Goal: Task Accomplishment & Management: Manage account settings

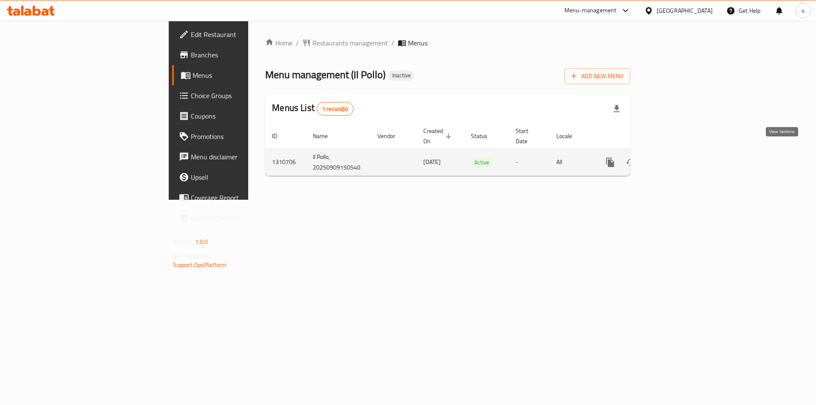
click at [677, 158] on icon "enhanced table" at bounding box center [672, 162] width 10 height 10
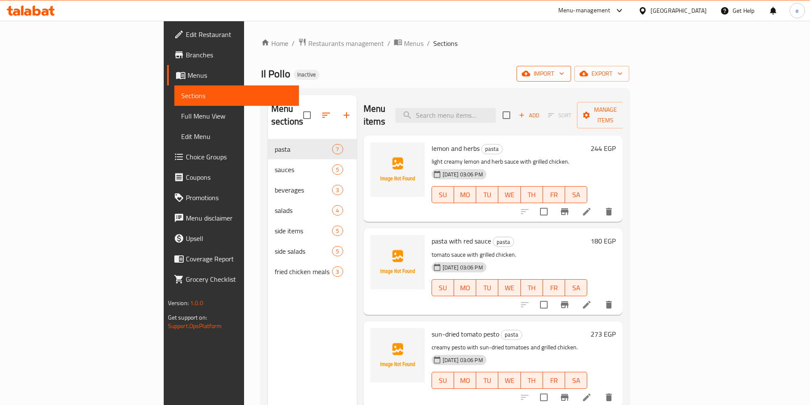
click at [566, 75] on icon "button" at bounding box center [561, 73] width 9 height 9
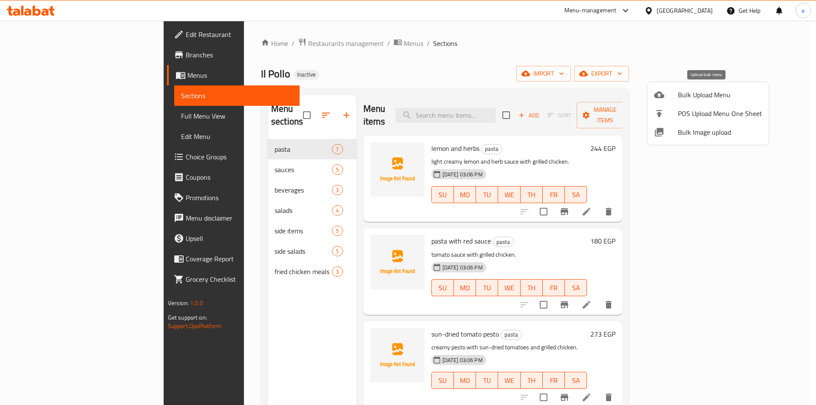
click at [680, 100] on span "Bulk Upload Menu" at bounding box center [720, 95] width 84 height 10
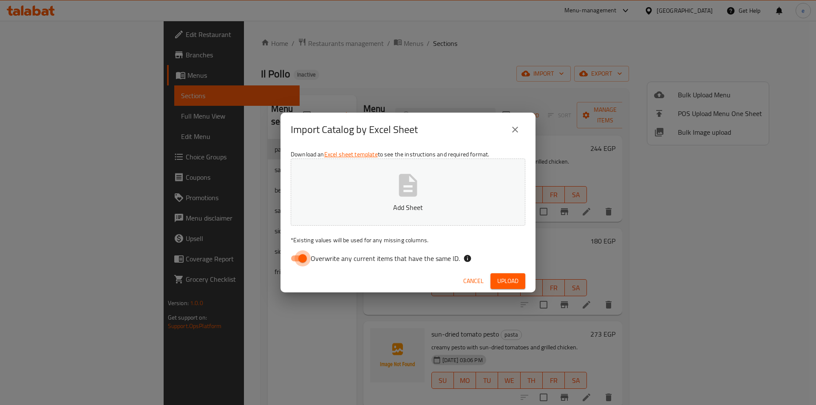
click at [298, 258] on input "Overwrite any current items that have the same ID." at bounding box center [302, 258] width 48 height 16
checkbox input "false"
click at [381, 181] on button "Add Sheet" at bounding box center [408, 192] width 235 height 67
click at [506, 282] on span "Upload" at bounding box center [507, 281] width 21 height 11
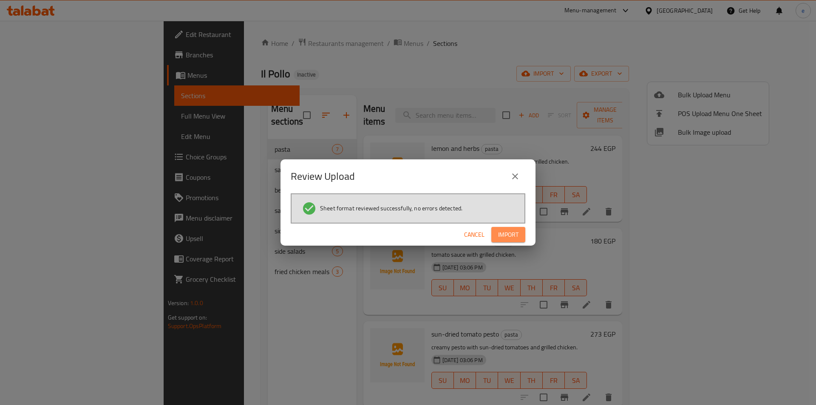
click at [514, 232] on span "Import" at bounding box center [508, 235] width 20 height 11
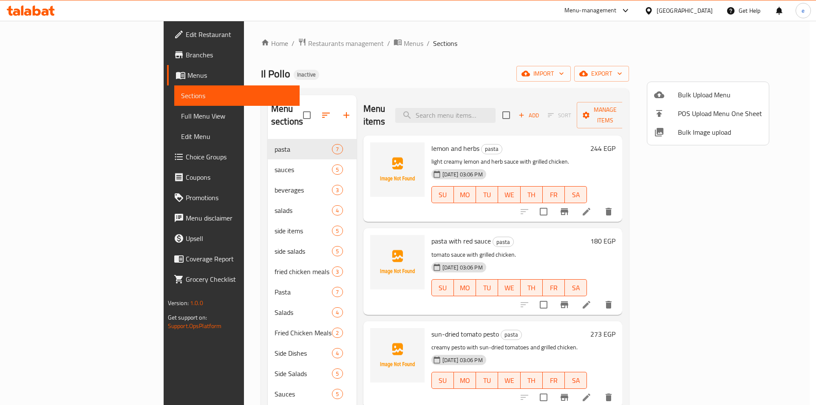
click at [49, 122] on div at bounding box center [408, 202] width 816 height 405
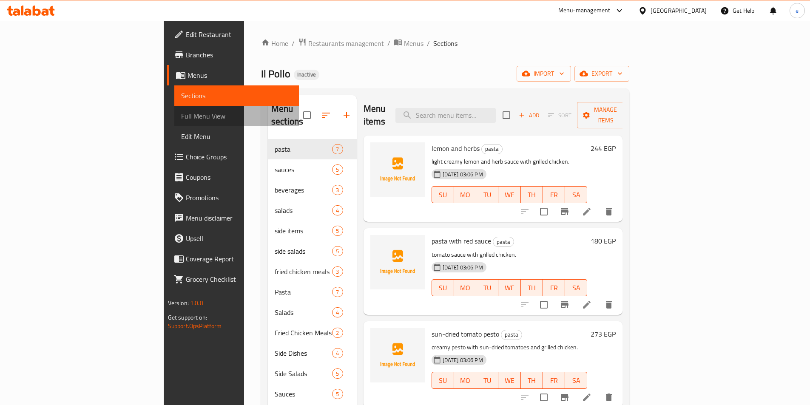
click at [181, 121] on span "Full Menu View" at bounding box center [236, 116] width 111 height 10
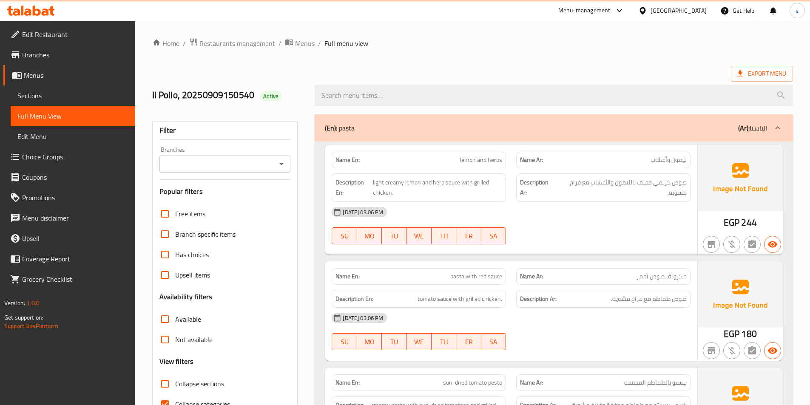
scroll to position [170, 0]
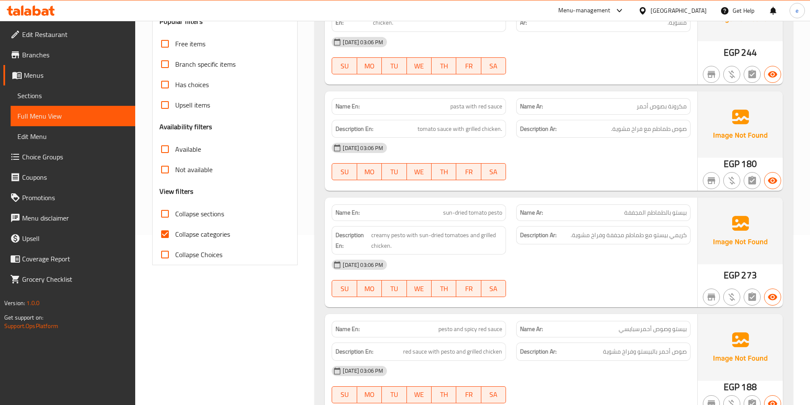
click at [192, 229] on span "Collapse categories" at bounding box center [202, 234] width 55 height 10
click at [175, 229] on input "Collapse categories" at bounding box center [165, 234] width 20 height 20
checkbox input "false"
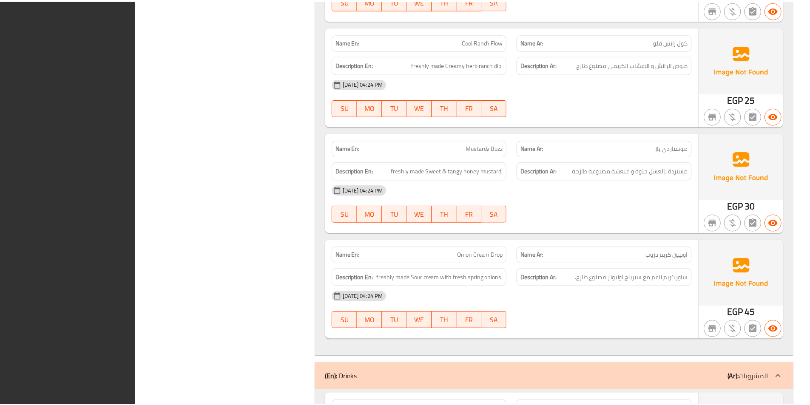
scroll to position [7353, 0]
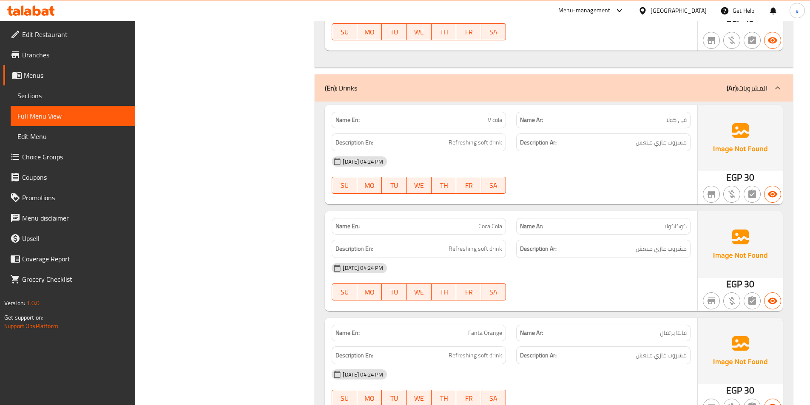
drag, startPoint x: 804, startPoint y: 84, endPoint x: 809, endPoint y: 135, distance: 51.7
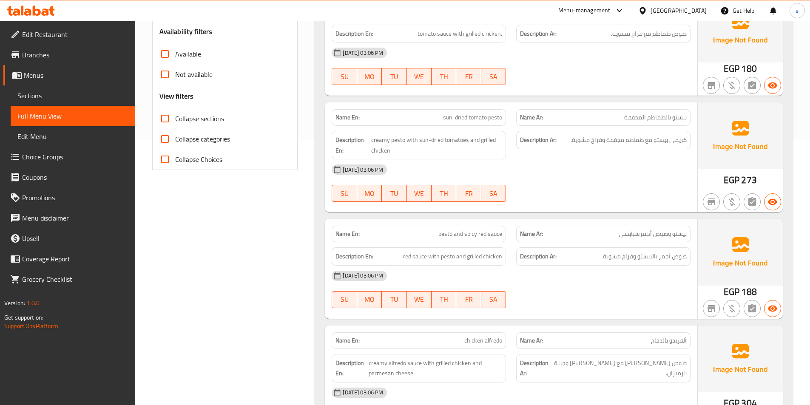
scroll to position [0, 0]
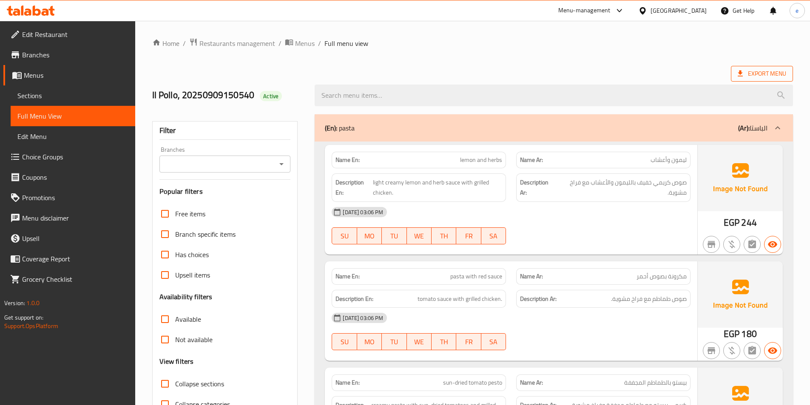
click at [750, 73] on span "Export Menu" at bounding box center [762, 73] width 48 height 11
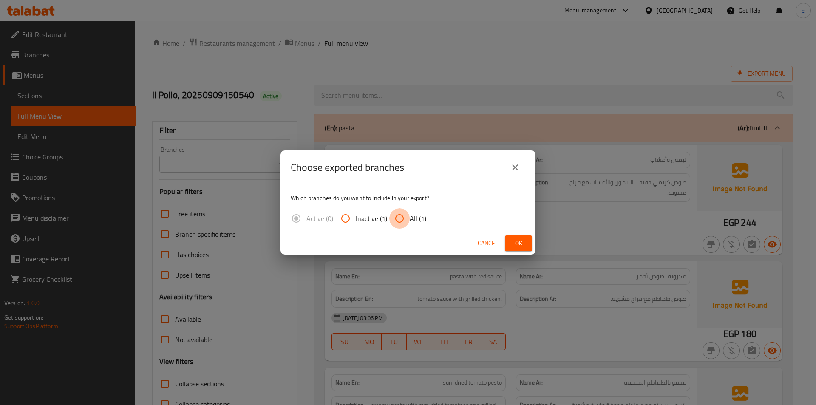
click at [397, 214] on input "All (1)" at bounding box center [399, 218] width 20 height 20
radio input "true"
click at [514, 241] on span "Ok" at bounding box center [519, 243] width 14 height 11
